Goal: Register for event/course

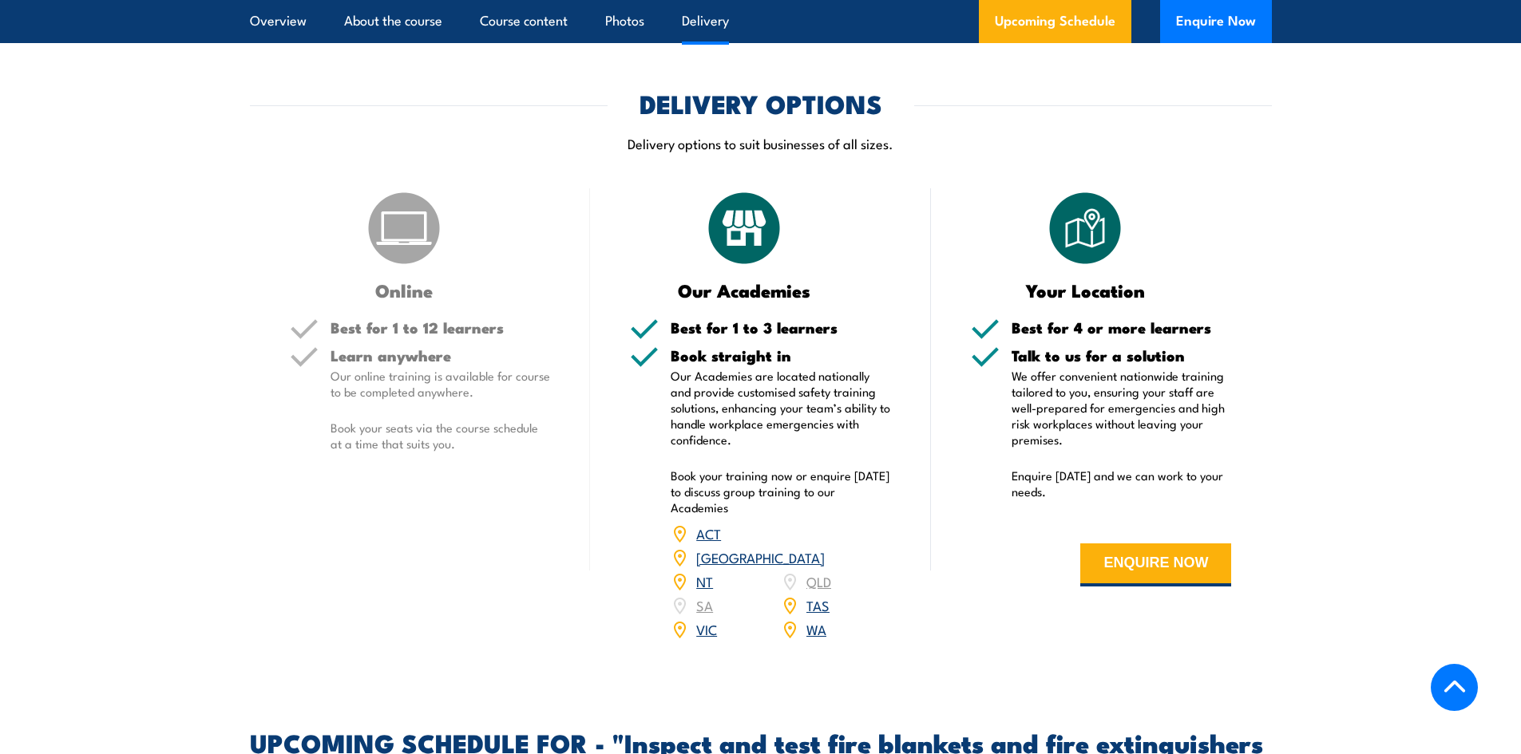
scroll to position [2235, 0]
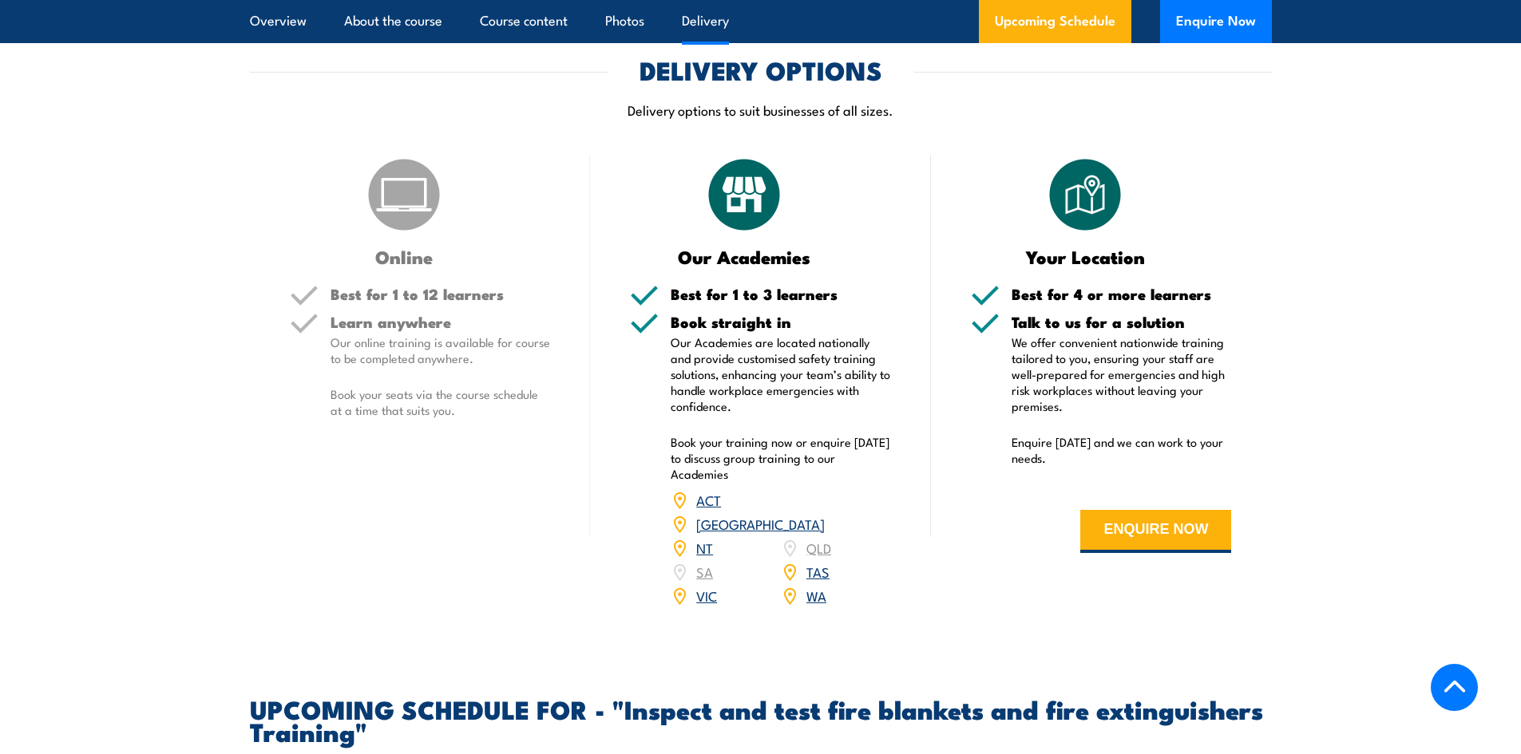
click at [817, 605] on link "WA" at bounding box center [816, 595] width 20 height 19
